Goal: Find specific page/section: Find specific page/section

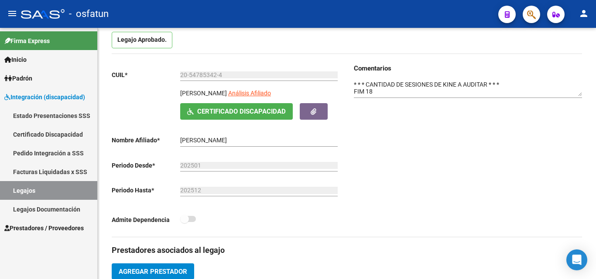
scroll to position [87, 0]
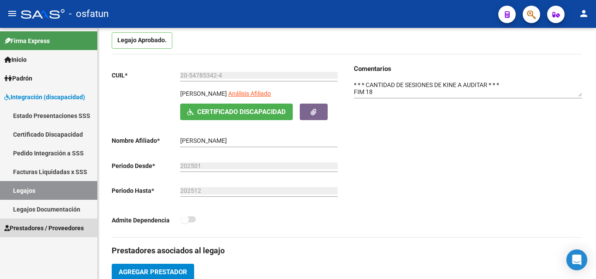
click at [57, 228] on span "Prestadores / Proveedores" at bounding box center [43, 229] width 79 height 10
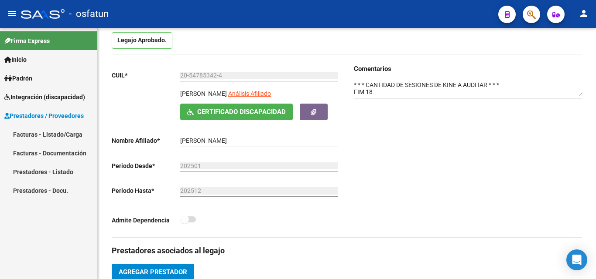
drag, startPoint x: 47, startPoint y: 172, endPoint x: 62, endPoint y: 179, distance: 16.6
click at [47, 172] on link "Prestadores - Listado" at bounding box center [48, 172] width 97 height 19
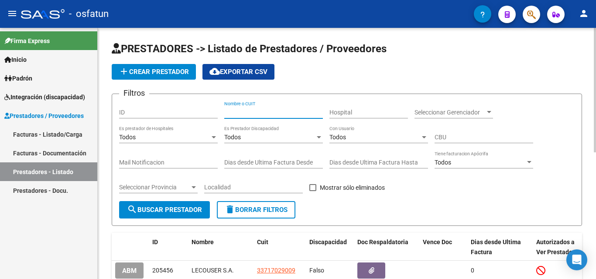
click at [252, 111] on input "Nombre o CUIT" at bounding box center [273, 112] width 99 height 7
drag, startPoint x: 242, startPoint y: 112, endPoint x: 236, endPoint y: 109, distance: 6.8
click at [236, 109] on input "[PERSON_NAME] [PERSON_NAME]" at bounding box center [273, 112] width 99 height 7
type input "a"
paste input "[PERSON_NAME] [PERSON_NAME]"
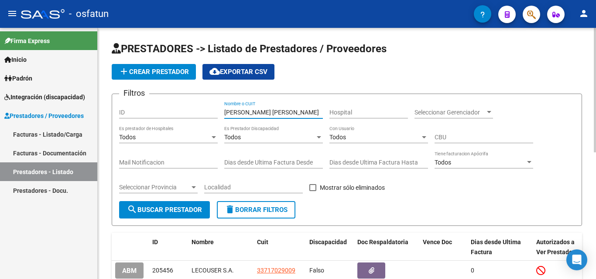
type input "[PERSON_NAME] [PERSON_NAME]"
click at [172, 210] on span "search Buscar Prestador" at bounding box center [164, 210] width 75 height 8
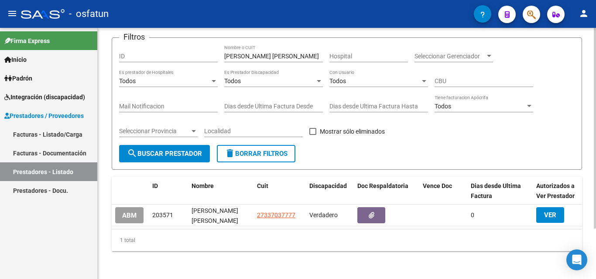
scroll to position [63, 0]
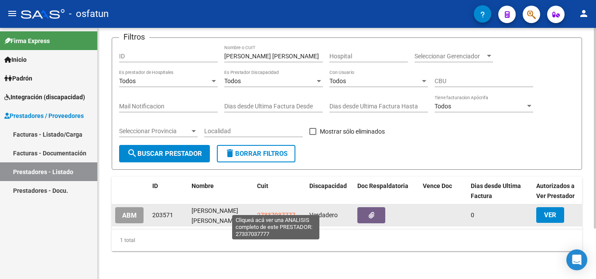
click at [271, 212] on span "27337037777" at bounding box center [276, 215] width 38 height 7
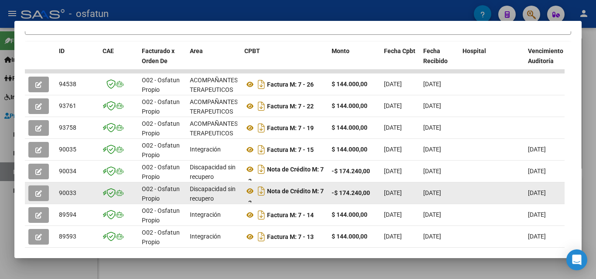
scroll to position [174, 0]
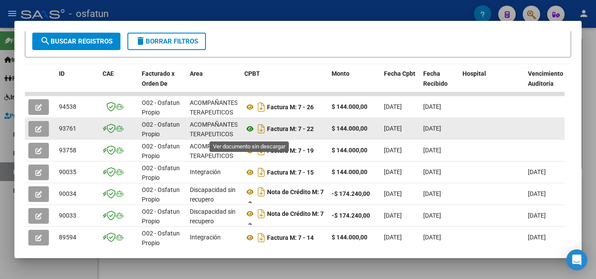
click at [247, 134] on icon at bounding box center [249, 129] width 11 height 10
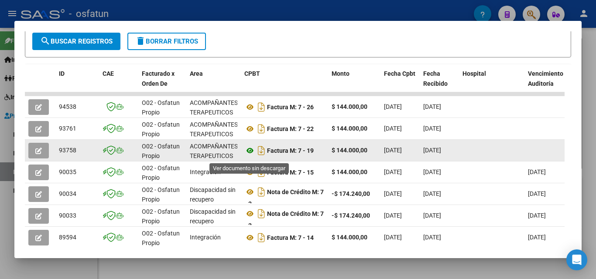
click at [252, 155] on icon at bounding box center [249, 151] width 11 height 10
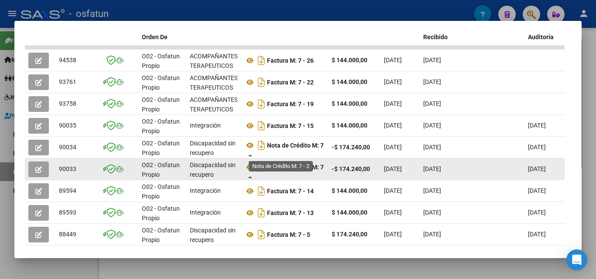
scroll to position [206, 0]
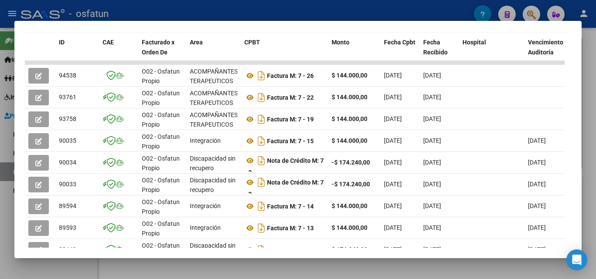
click at [593, 79] on div at bounding box center [298, 139] width 596 height 279
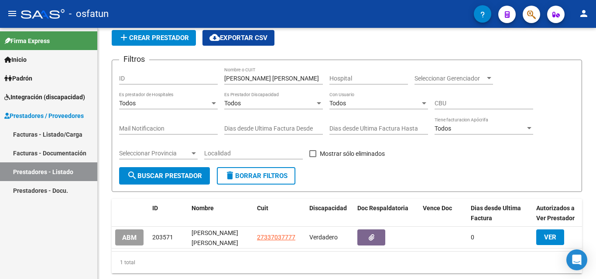
scroll to position [20, 0]
